Goal: Information Seeking & Learning: Learn about a topic

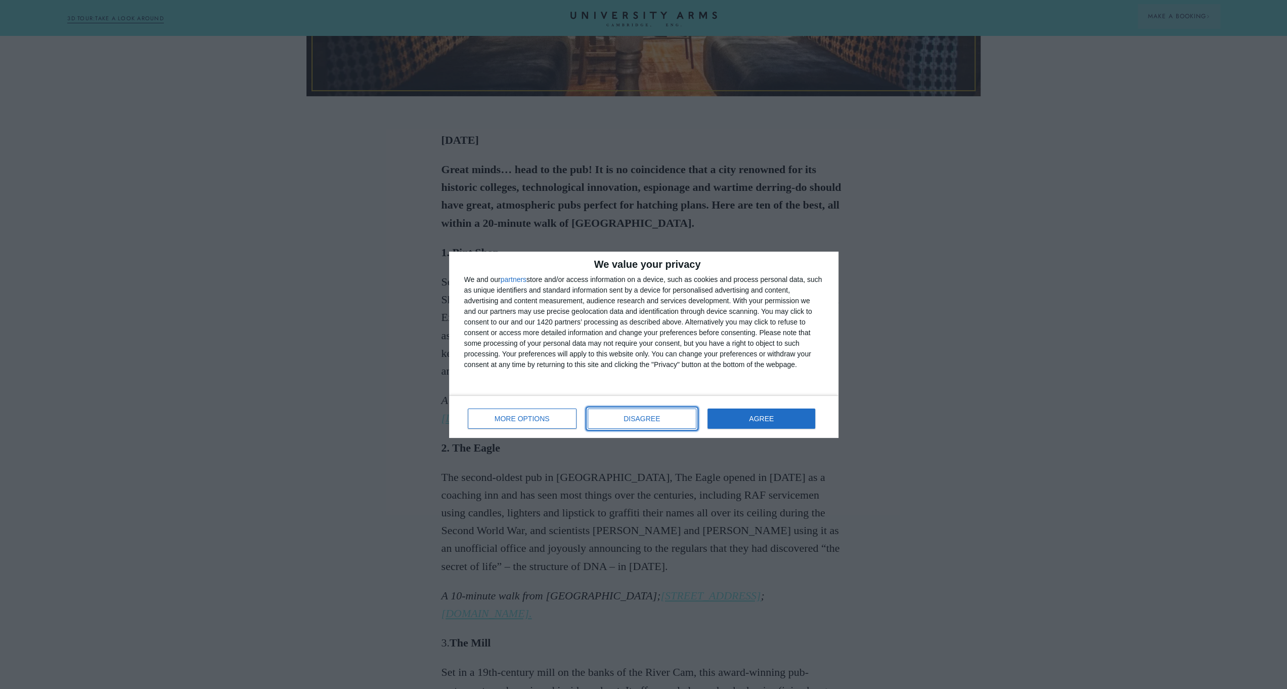
click at [633, 415] on span "DISAGREE" at bounding box center [642, 418] width 36 height 7
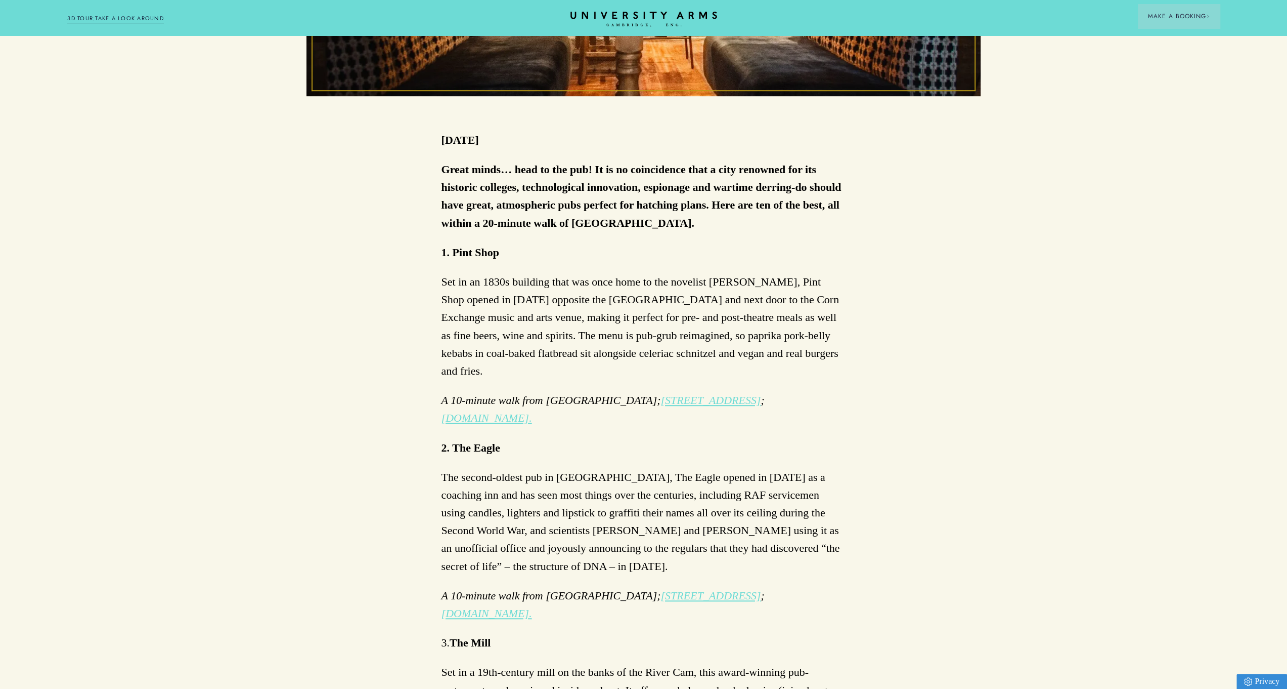
click at [469, 253] on strong "1. Pint Shop" at bounding box center [471, 252] width 58 height 13
drag, startPoint x: 497, startPoint y: 246, endPoint x: 454, endPoint y: 249, distance: 42.6
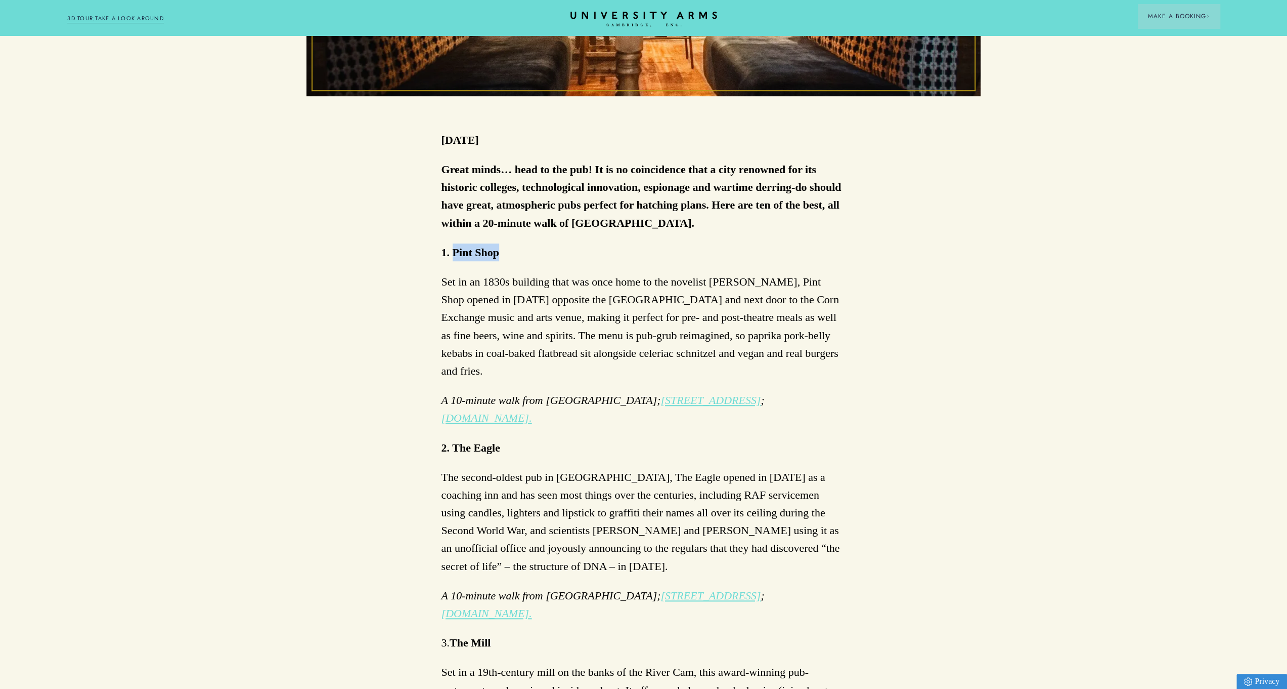
click at [454, 249] on strong "1. Pint Shop" at bounding box center [471, 252] width 58 height 13
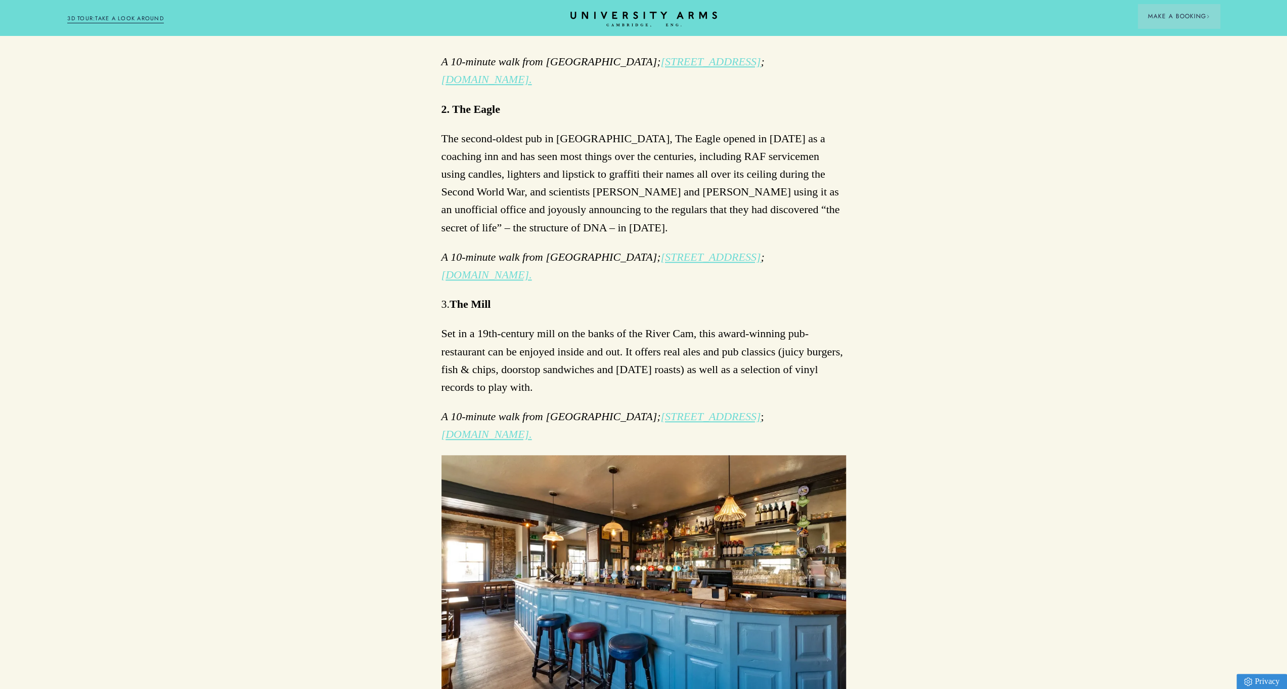
scroll to position [961, 0]
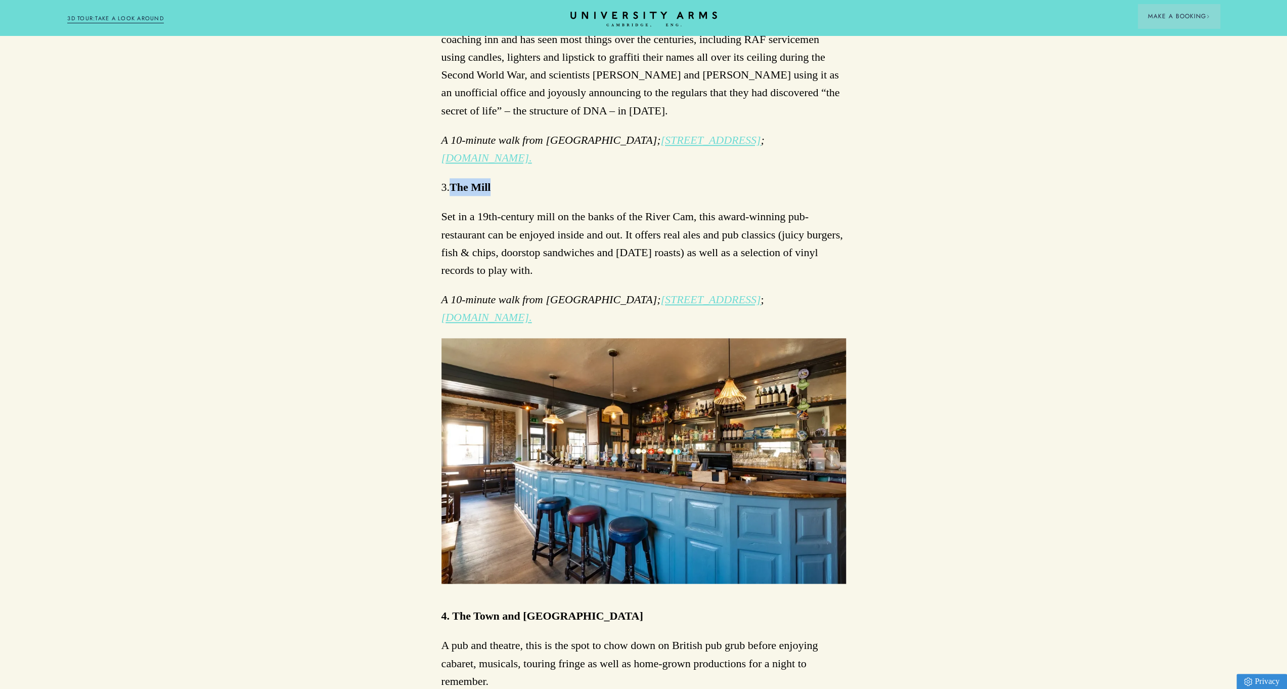
drag, startPoint x: 497, startPoint y: 173, endPoint x: 451, endPoint y: 165, distance: 46.2
click at [451, 178] on p "3. The Mill" at bounding box center [644, 187] width 405 height 18
